Goal: Information Seeking & Learning: Learn about a topic

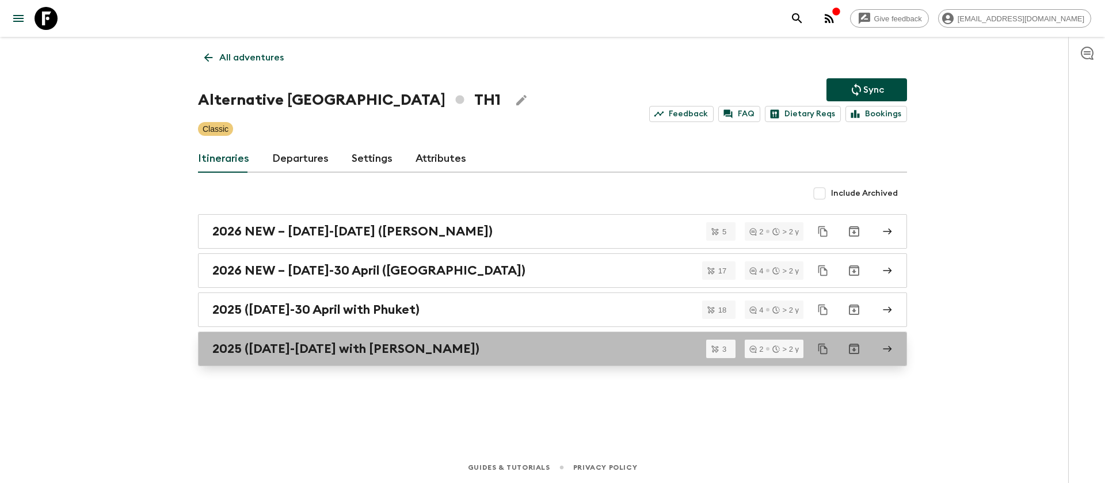
click at [376, 353] on h2 "2025 ([DATE]-[DATE] with [PERSON_NAME])" at bounding box center [345, 348] width 267 height 15
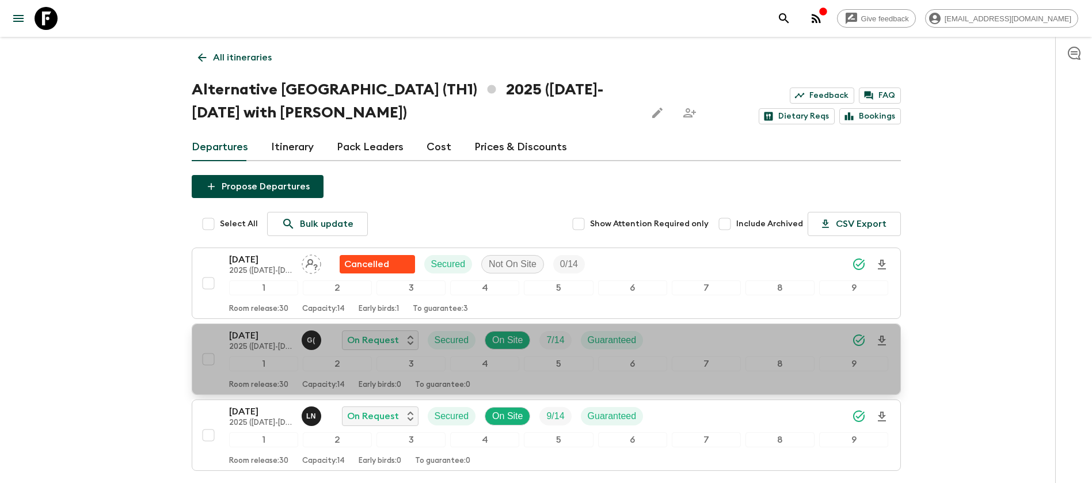
click at [268, 336] on p "[DATE]" at bounding box center [260, 336] width 63 height 14
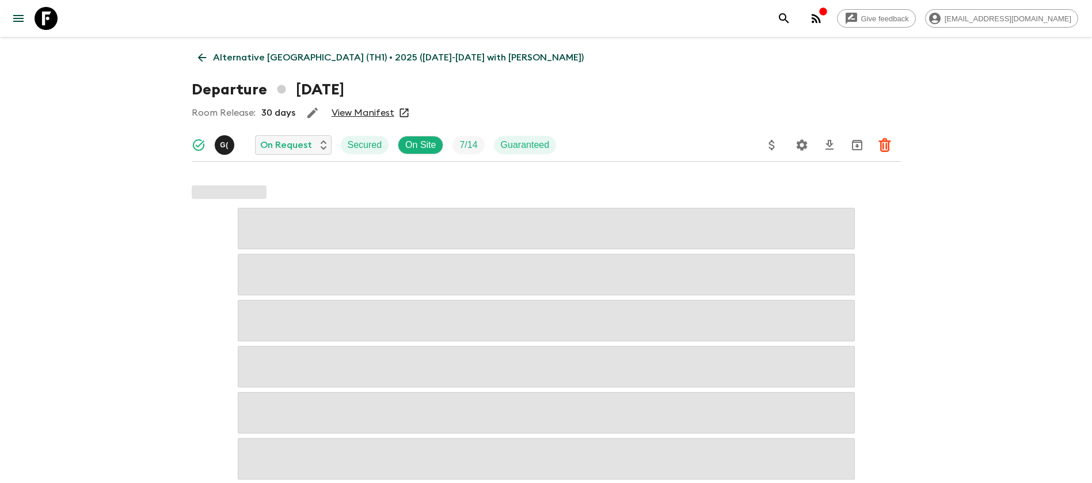
click at [372, 107] on link "View Manifest" at bounding box center [363, 113] width 63 height 12
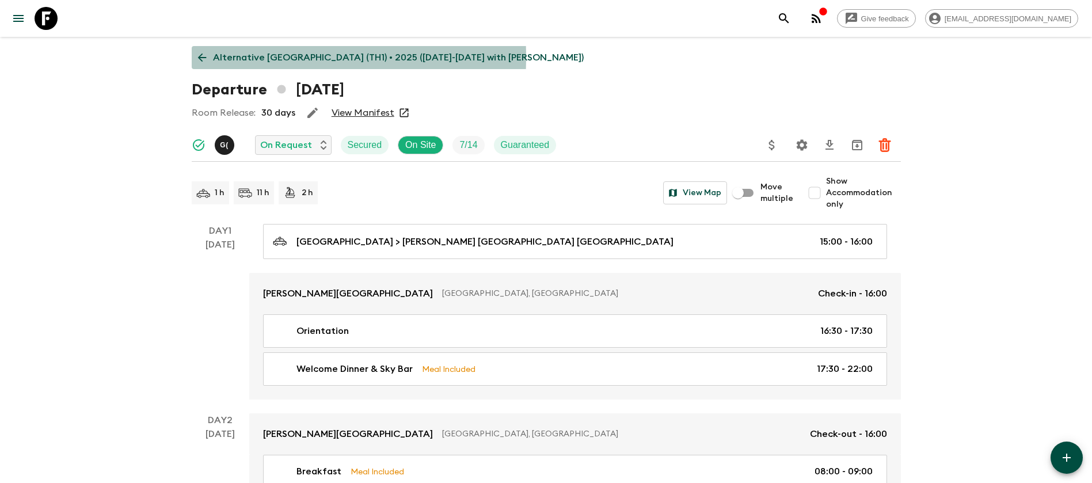
click at [201, 57] on icon at bounding box center [201, 58] width 9 height 9
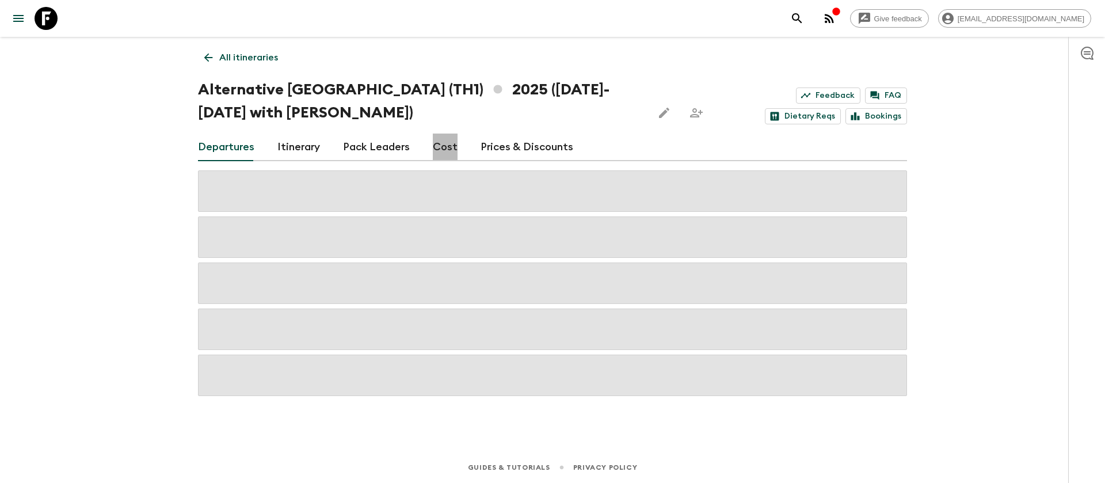
click at [452, 146] on link "Cost" at bounding box center [445, 148] width 25 height 28
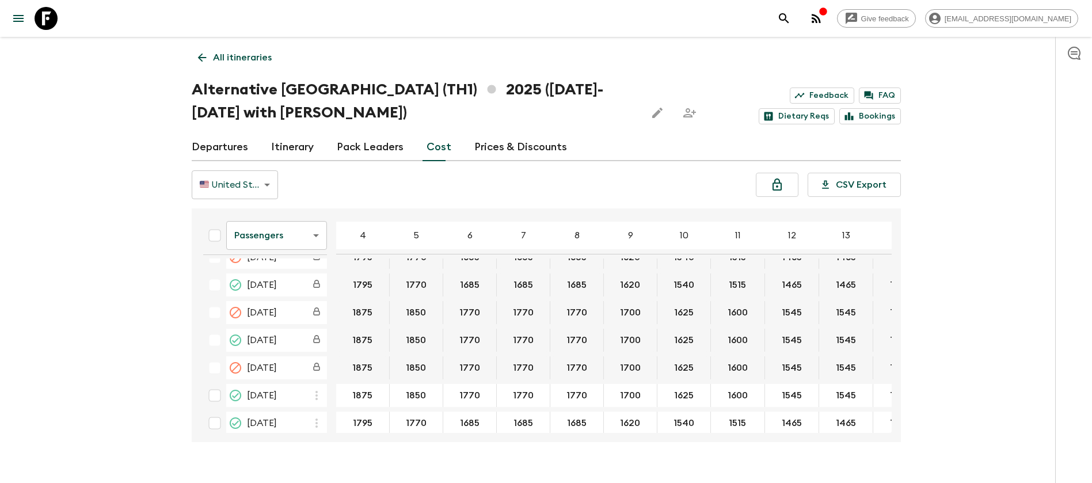
scroll to position [553, 0]
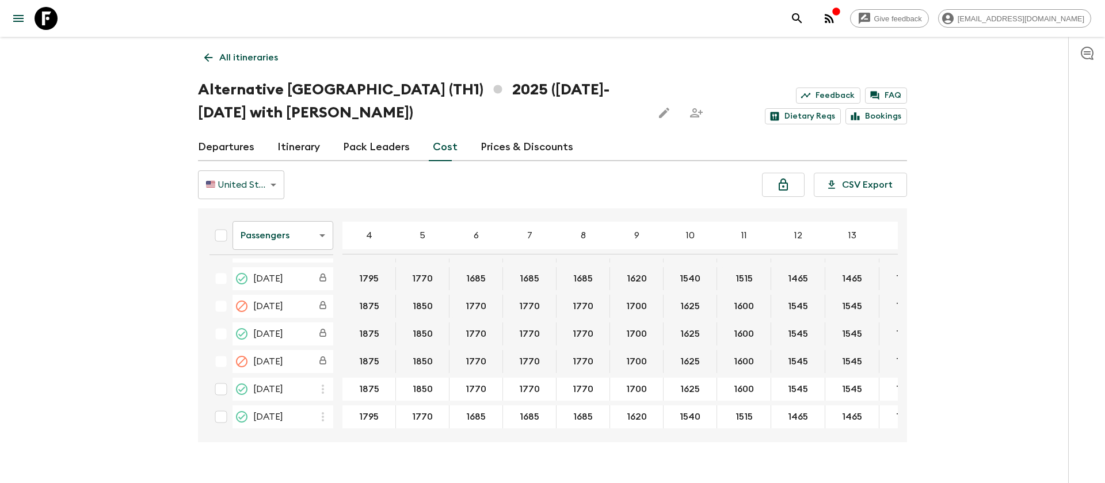
click at [288, 240] on body "Give feedback [EMAIL_ADDRESS][DOMAIN_NAME] All itineraries Alternative [GEOGRAP…" at bounding box center [552, 252] width 1105 height 505
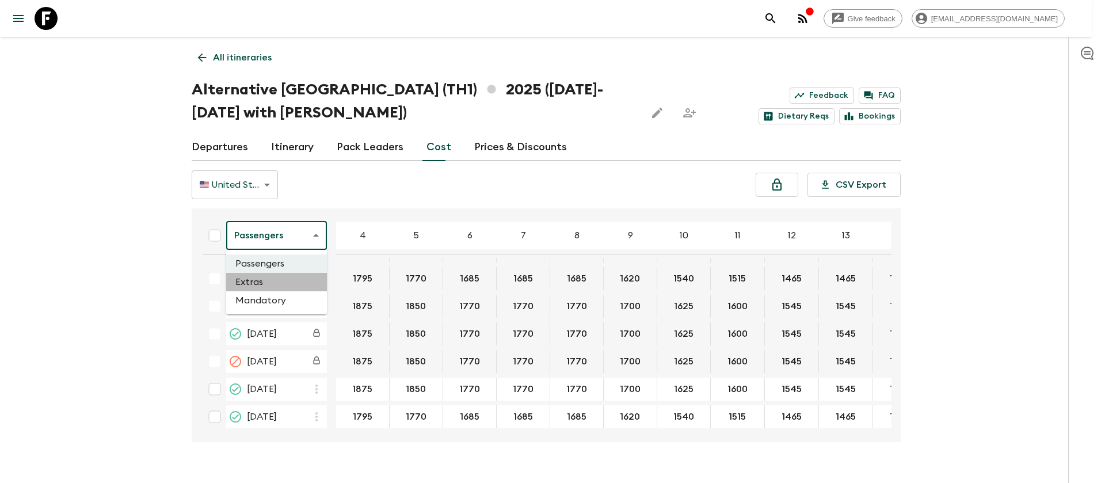
click at [282, 279] on li "Extras" at bounding box center [276, 282] width 101 height 18
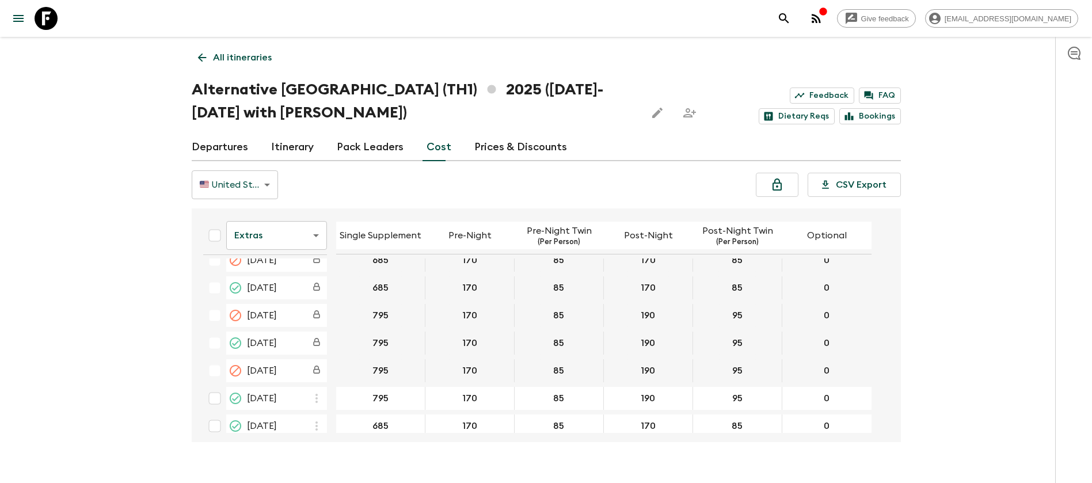
scroll to position [549, 0]
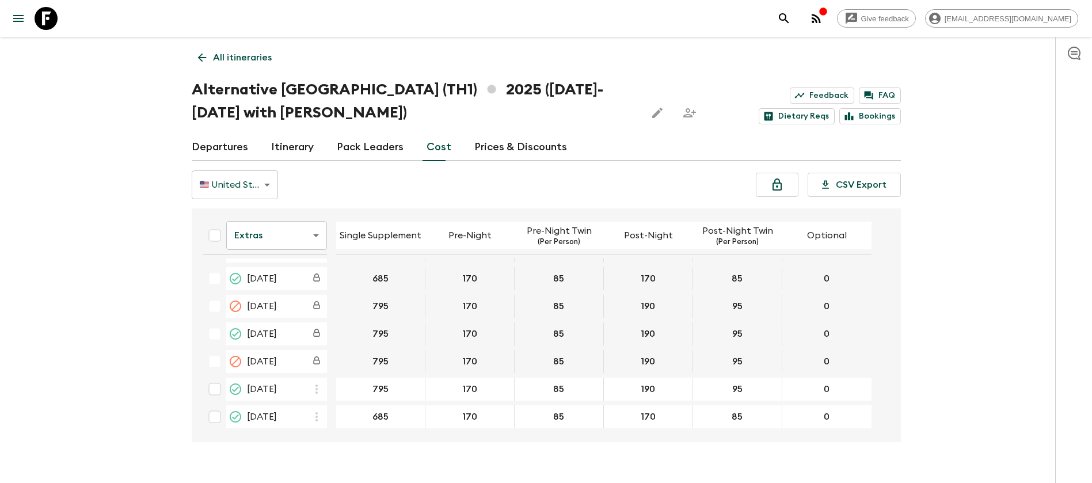
click at [292, 237] on body "Give feedback [EMAIL_ADDRESS][DOMAIN_NAME] All itineraries Alternative [GEOGRAP…" at bounding box center [546, 252] width 1092 height 505
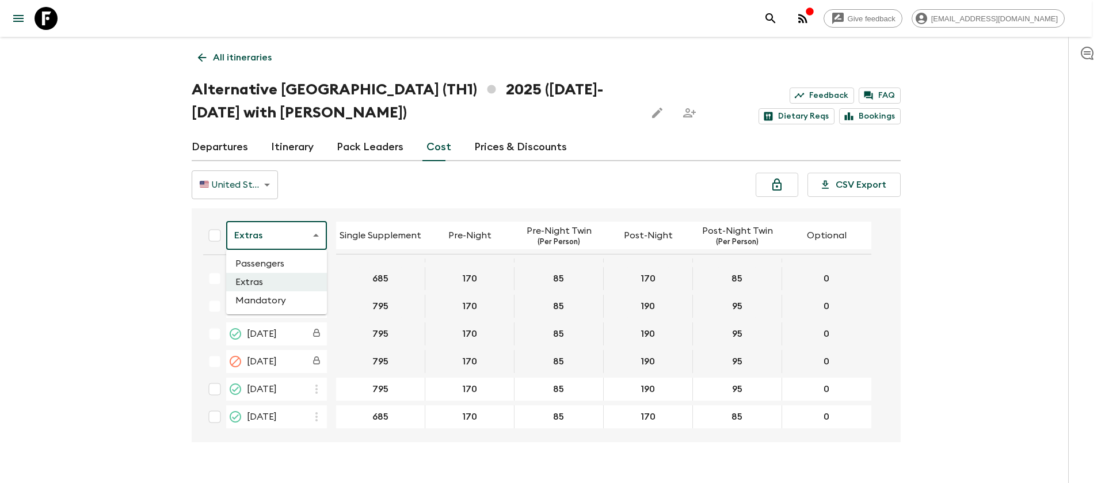
click at [288, 260] on li "Passengers" at bounding box center [276, 263] width 101 height 18
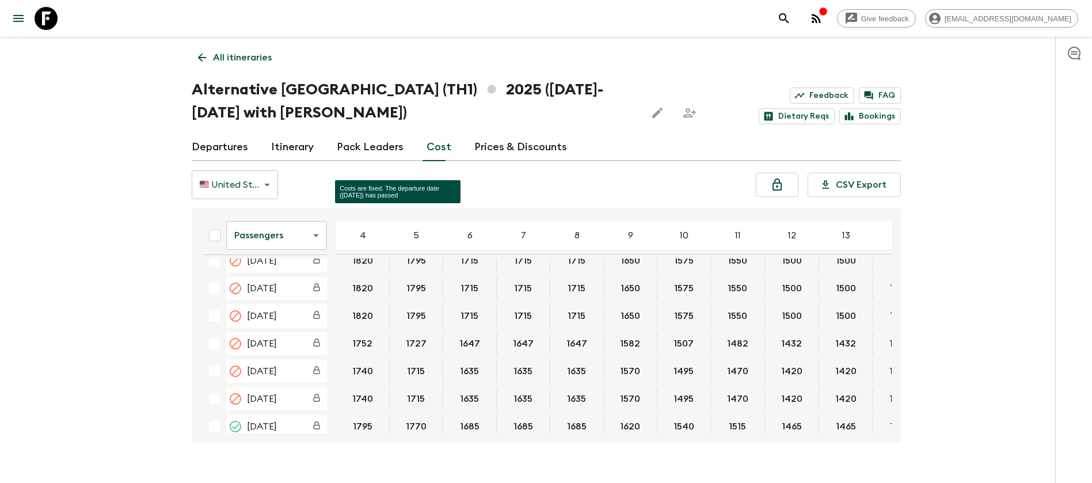
scroll to position [553, 0]
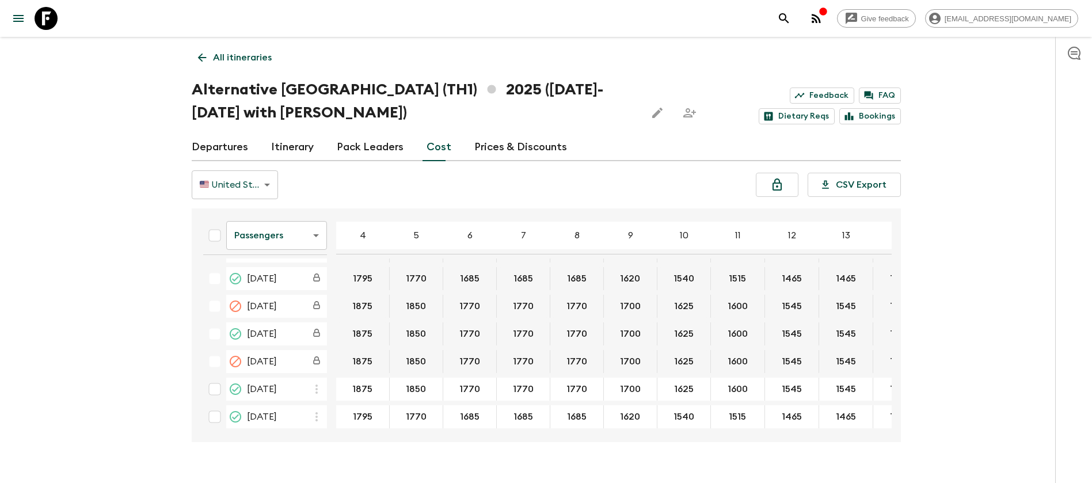
click at [45, 13] on icon at bounding box center [46, 18] width 23 height 23
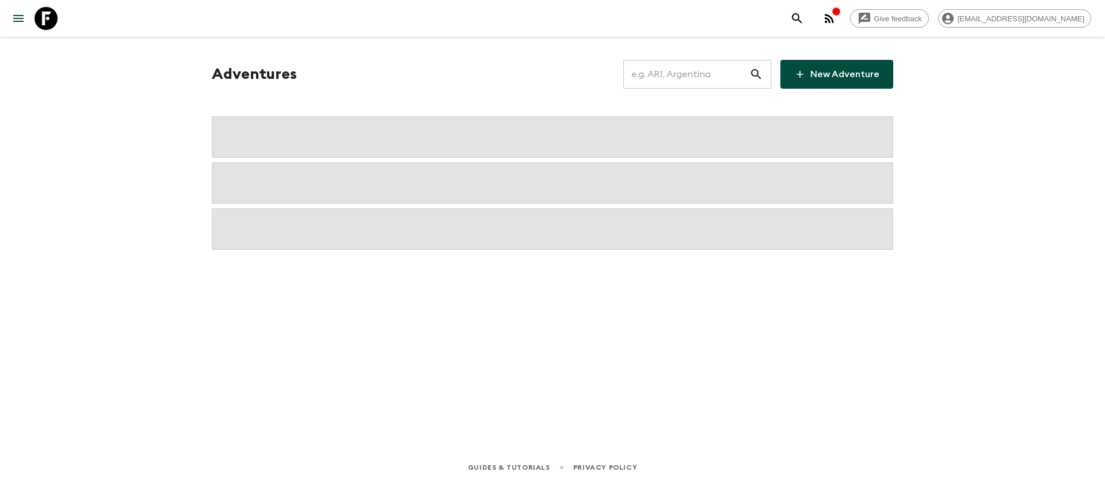
drag, startPoint x: 733, startPoint y: 70, endPoint x: 729, endPoint y: 78, distance: 9.5
click at [733, 72] on input "text" at bounding box center [686, 74] width 126 height 32
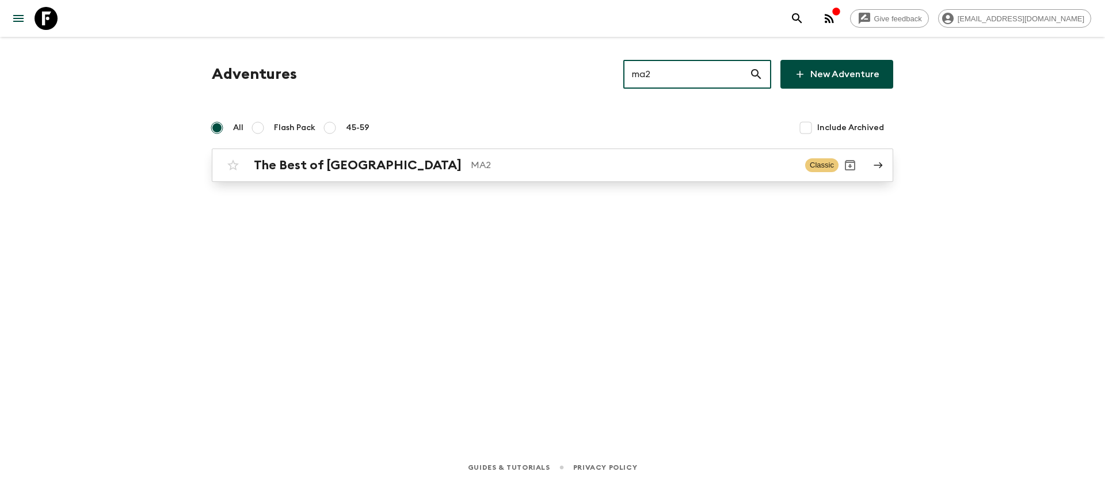
type input "ma2"
click at [471, 168] on p "MA2" at bounding box center [633, 165] width 325 height 14
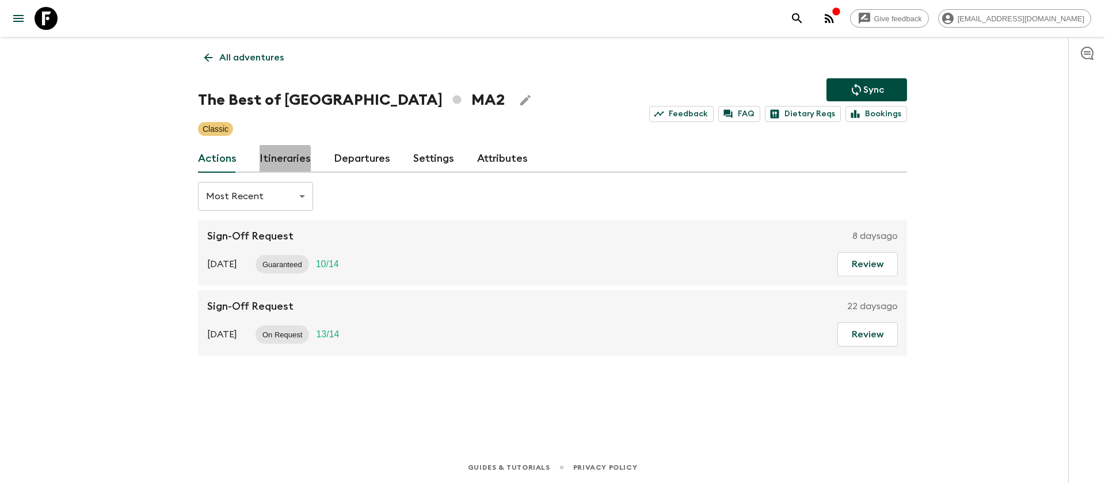
click at [278, 159] on link "Itineraries" at bounding box center [285, 159] width 51 height 28
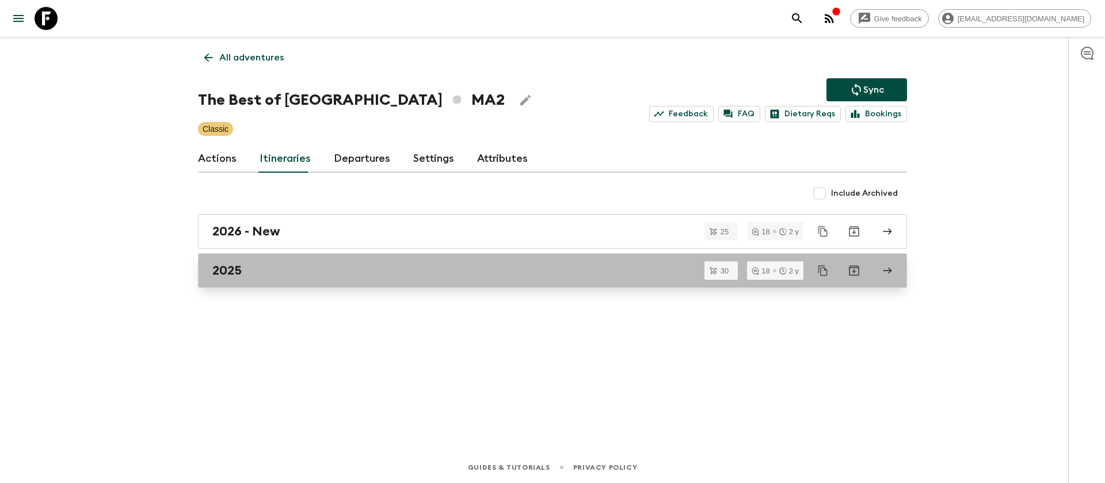
click at [239, 266] on h2 "2025" at bounding box center [226, 270] width 29 height 15
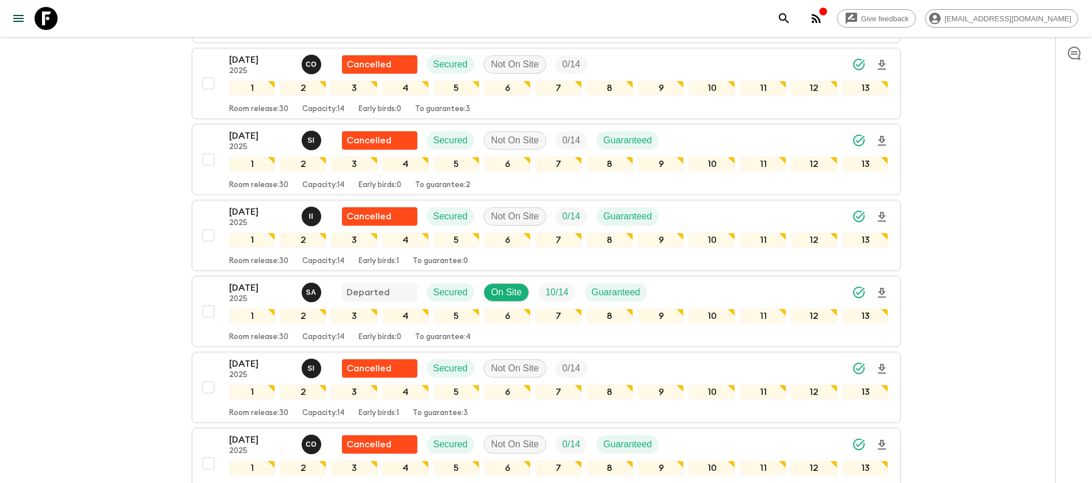
scroll to position [863, 0]
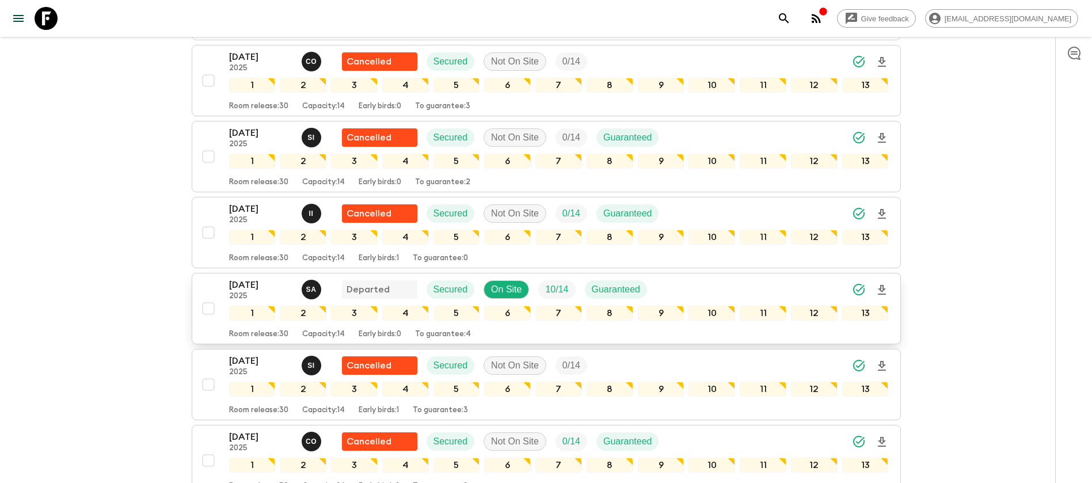
click at [250, 283] on p "[DATE]" at bounding box center [260, 285] width 63 height 14
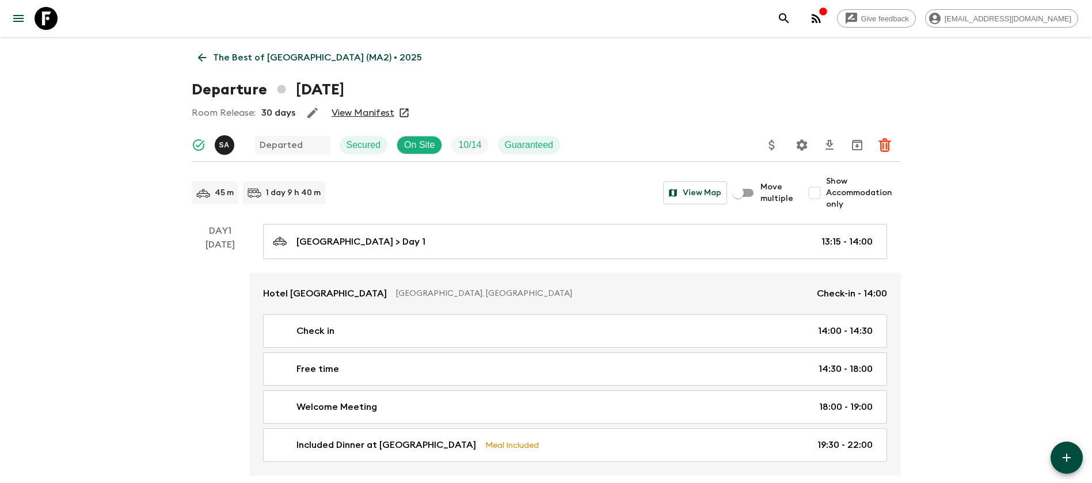
click at [372, 112] on link "View Manifest" at bounding box center [363, 113] width 63 height 12
click at [211, 54] on link "The Best of [GEOGRAPHIC_DATA] (MA2) • 2025" at bounding box center [310, 57] width 237 height 23
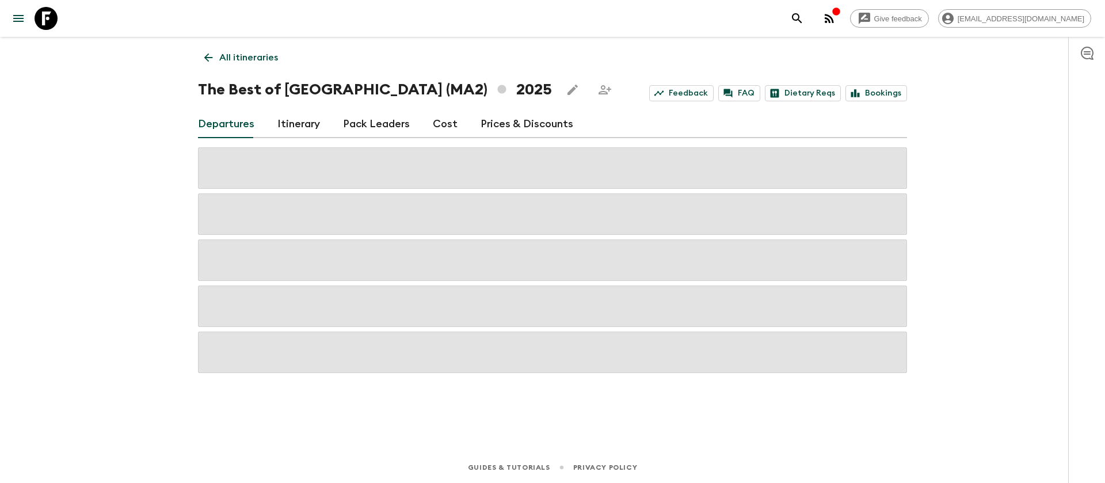
click at [448, 120] on link "Cost" at bounding box center [445, 125] width 25 height 28
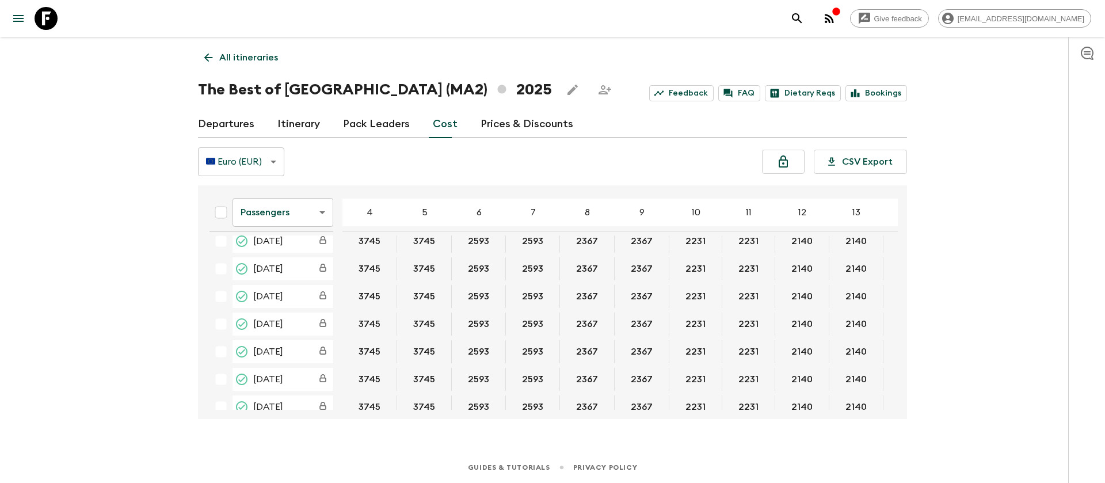
scroll to position [432, 0]
